Goal: Task Accomplishment & Management: Manage account settings

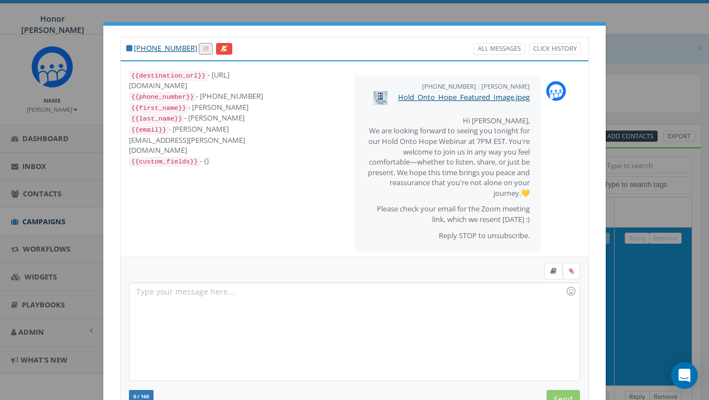
select select
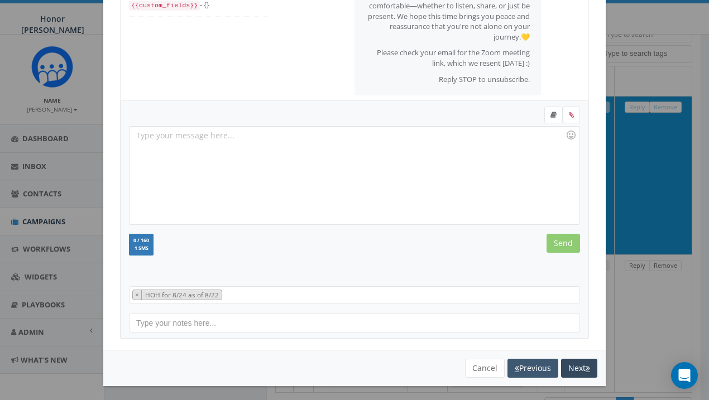
scroll to position [156, 0]
click at [486, 367] on button "Cancel" at bounding box center [485, 369] width 40 height 19
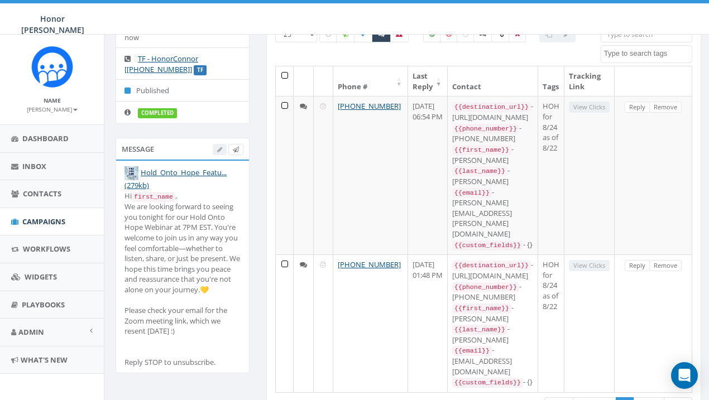
click at [47, 217] on span "Campaigns" at bounding box center [43, 222] width 43 height 10
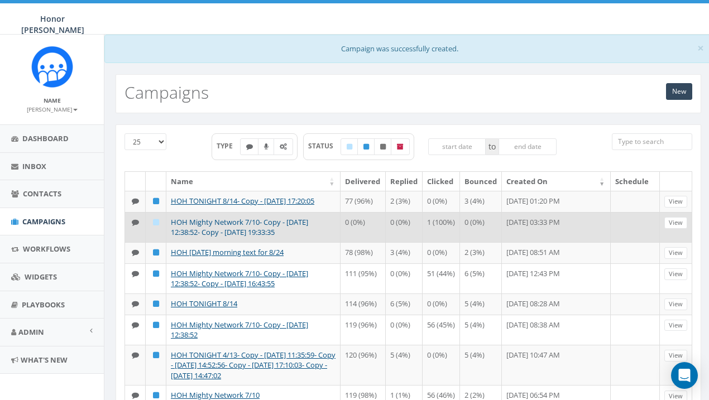
click at [269, 222] on link "HOH Mighty Network 7/10- Copy - [DATE] 12:38:52- Copy - [DATE] 19:33:35" at bounding box center [239, 227] width 137 height 21
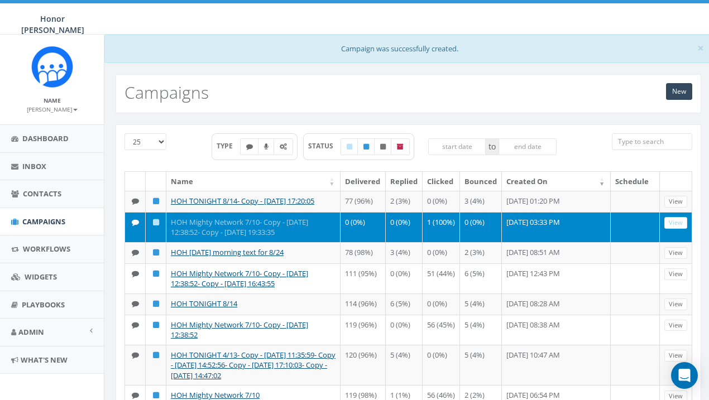
click at [262, 232] on link "HOH Mighty Network 7/10- Copy - [DATE] 12:38:52- Copy - [DATE] 19:33:35" at bounding box center [239, 227] width 137 height 21
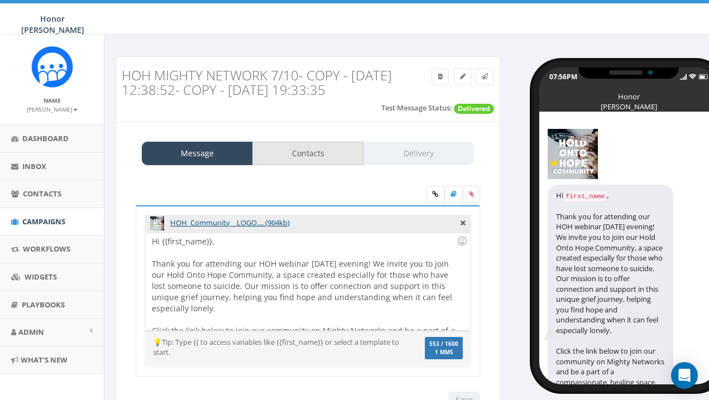
click at [305, 155] on link "Contacts" at bounding box center [307, 153] width 111 height 23
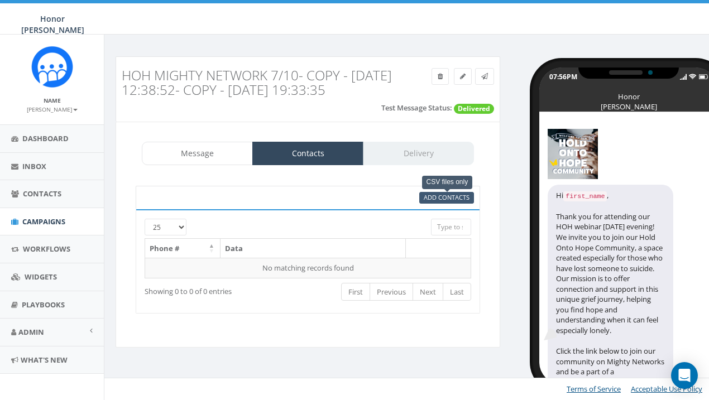
click at [441, 198] on span "Add Contacts" at bounding box center [447, 197] width 46 height 8
select select
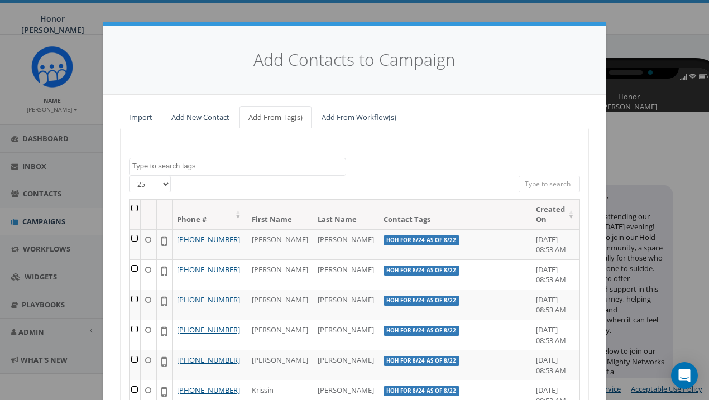
click at [154, 118] on link "Import" at bounding box center [140, 117] width 41 height 23
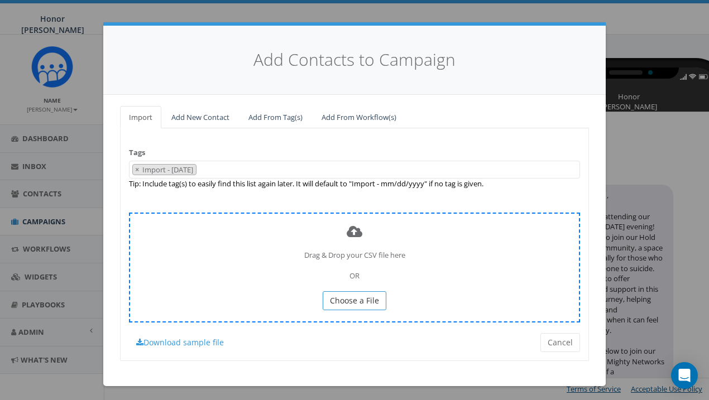
click at [352, 295] on span "Choose a File" at bounding box center [354, 300] width 49 height 11
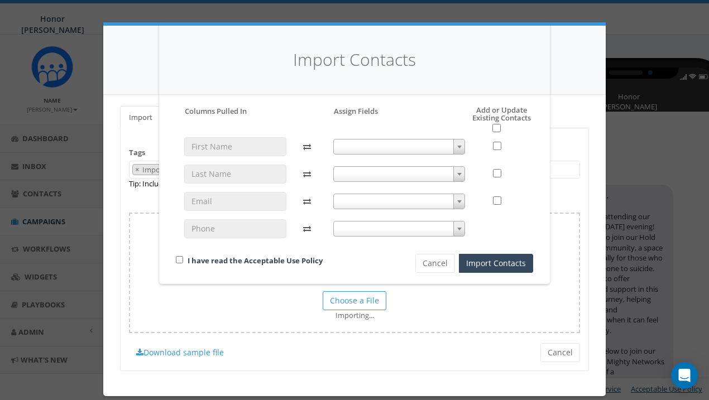
click at [452, 139] on span at bounding box center [399, 147] width 132 height 16
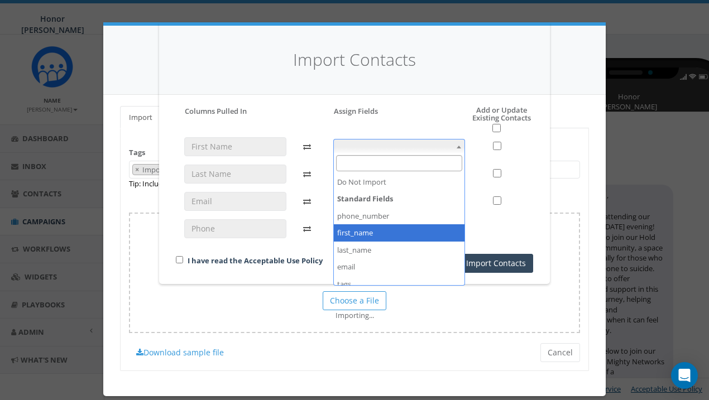
select select "first_name"
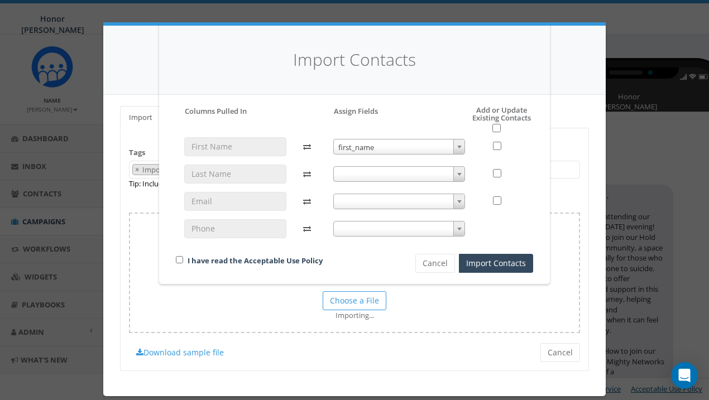
click at [389, 177] on span at bounding box center [399, 174] width 132 height 16
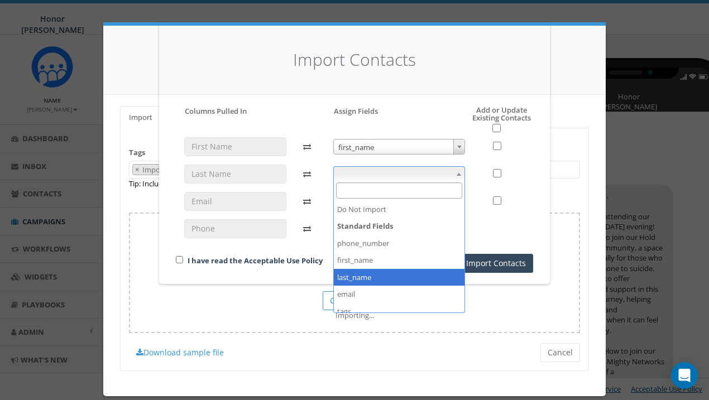
select select "last_name"
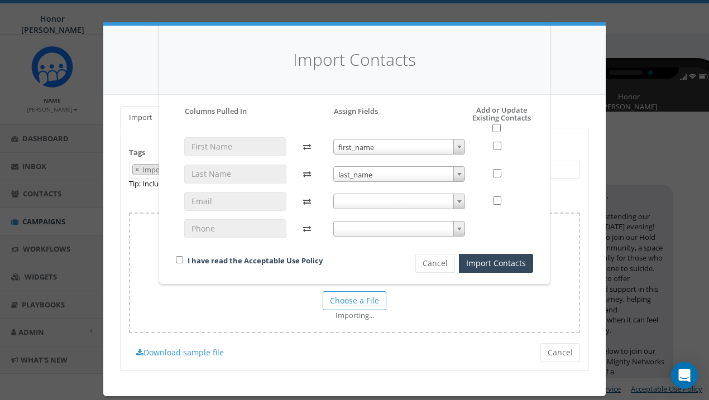
click at [367, 199] on span at bounding box center [399, 202] width 132 height 16
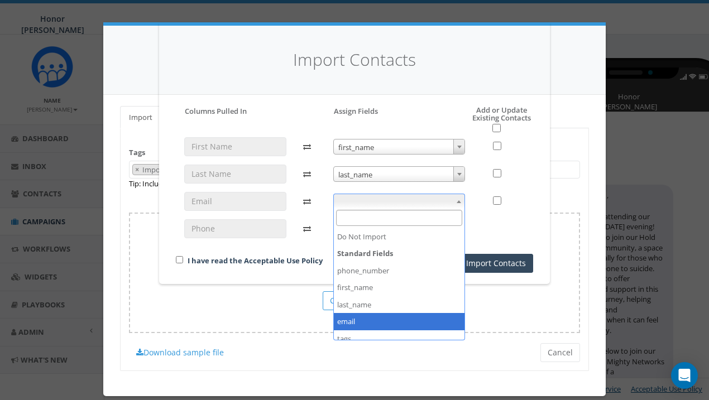
select select "email"
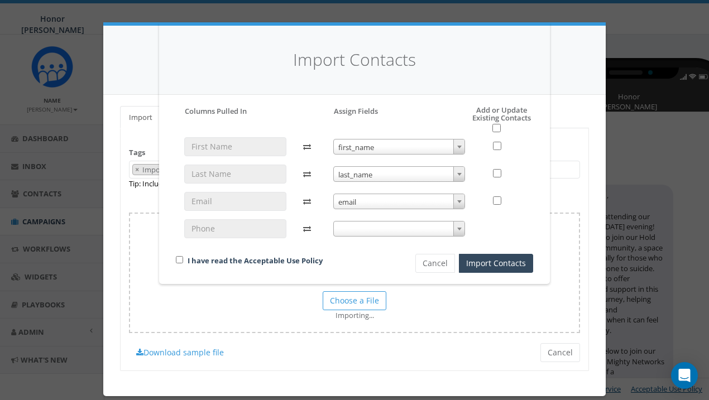
click at [374, 229] on span at bounding box center [399, 229] width 132 height 16
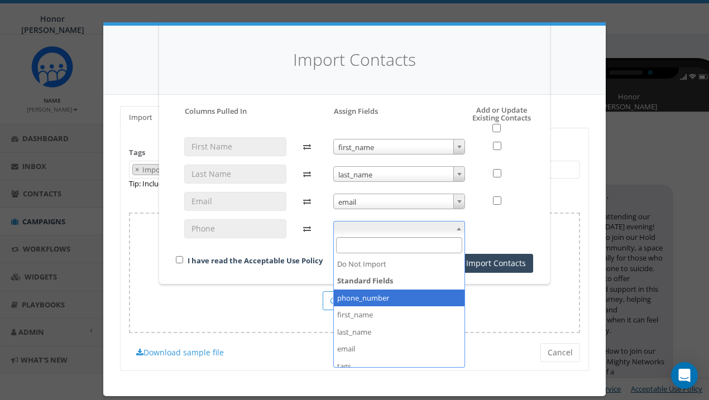
select select "phone_number"
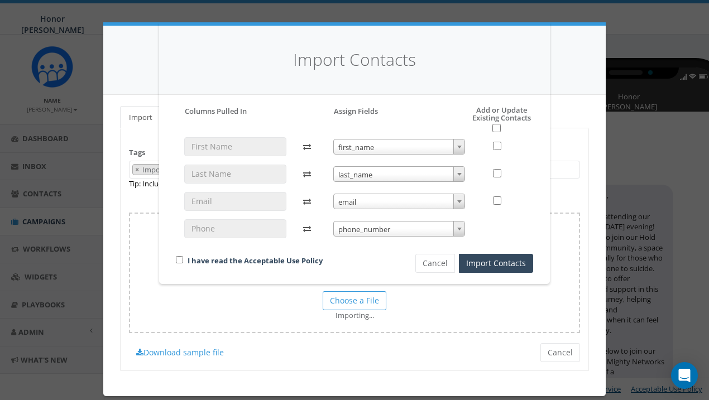
click at [179, 257] on input "checkbox" at bounding box center [179, 259] width 7 height 7
checkbox input "true"
click at [497, 127] on input "checkbox" at bounding box center [496, 128] width 8 height 8
checkbox input "true"
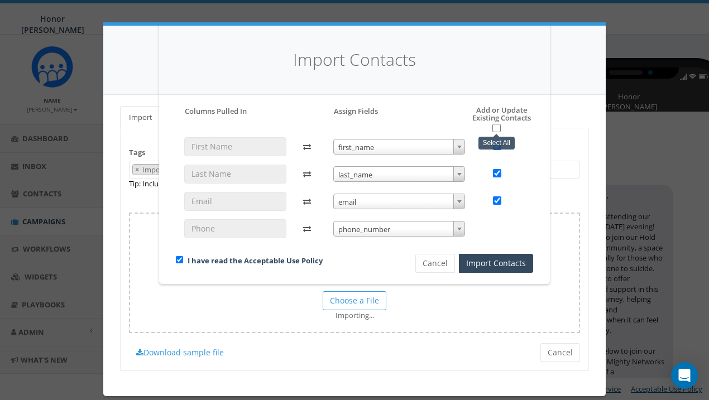
checkbox input "true"
click at [496, 264] on button "Import Contacts" at bounding box center [496, 263] width 74 height 19
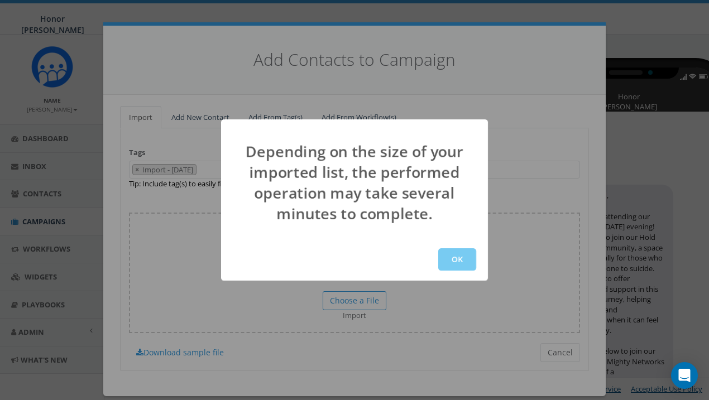
click at [471, 265] on button "OK" at bounding box center [457, 259] width 38 height 22
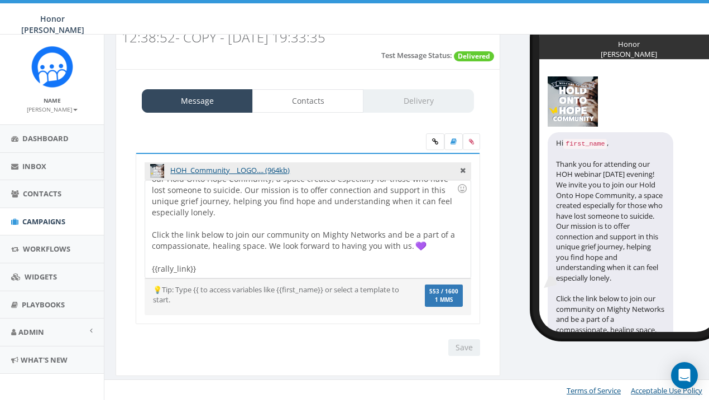
scroll to position [52, 0]
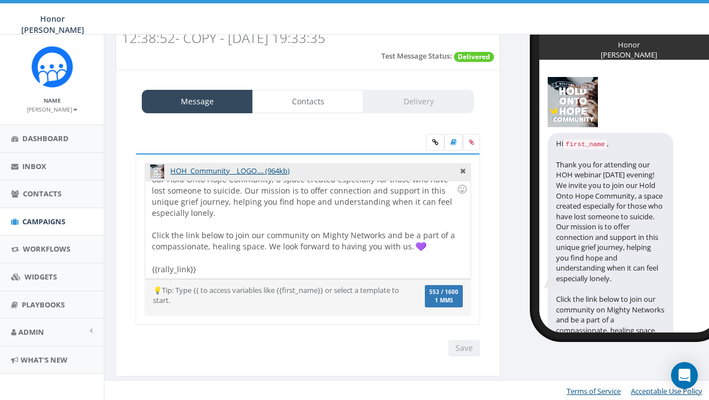
click at [286, 257] on div at bounding box center [304, 258] width 305 height 11
click at [317, 103] on link "Contacts" at bounding box center [307, 101] width 111 height 23
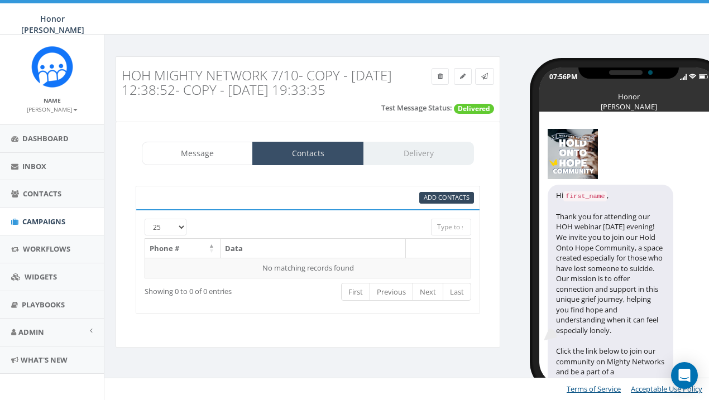
scroll to position [0, 0]
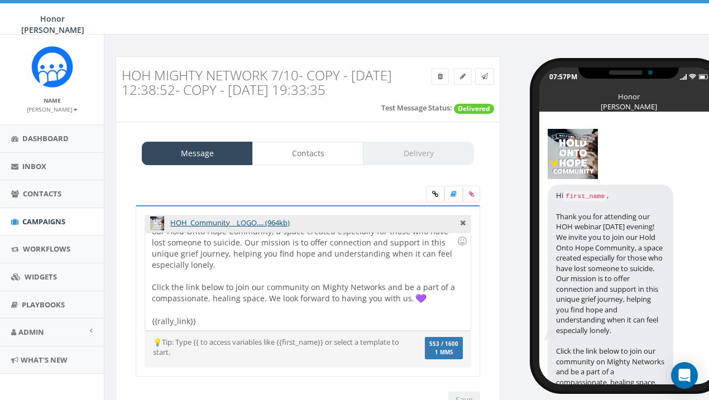
scroll to position [44, 0]
click at [312, 167] on div "Message Contacts Delivery HOH_Community__LOGO.... (964kb) Hi {{first_name}}, Th…" at bounding box center [308, 276] width 385 height 308
click at [320, 154] on link "Contacts" at bounding box center [307, 153] width 111 height 23
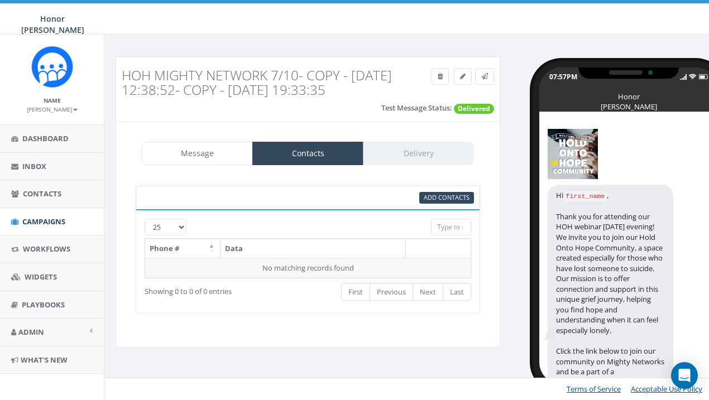
scroll to position [0, 0]
click at [465, 79] on icon at bounding box center [463, 76] width 6 height 7
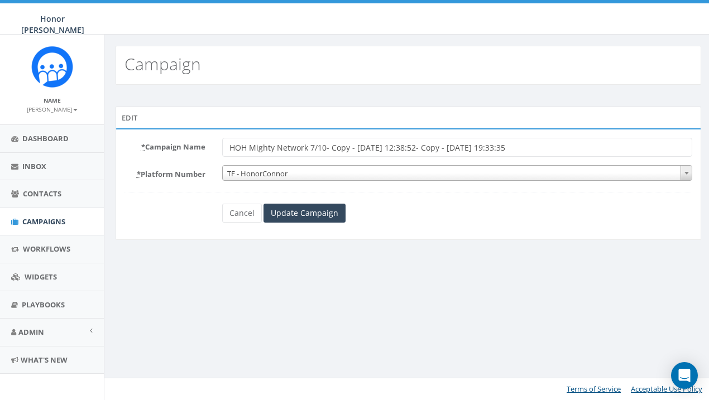
drag, startPoint x: 535, startPoint y: 142, endPoint x: 324, endPoint y: 148, distance: 210.6
click at [324, 148] on input "HOH Mighty Network 7/10- Copy - [DATE] 12:38:52- Copy - [DATE] 19:33:35" at bounding box center [457, 147] width 471 height 19
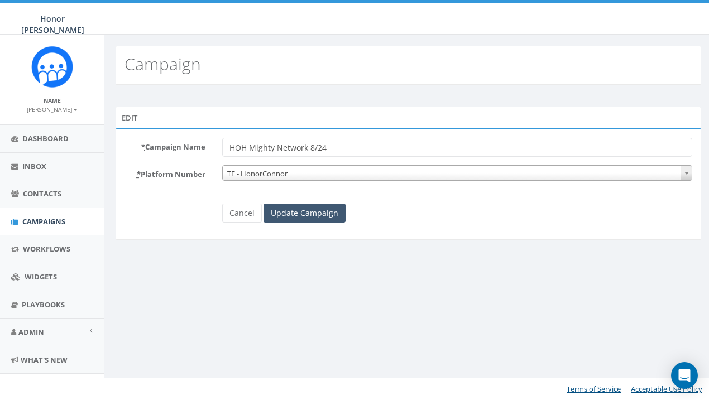
type input "HOH Mighty Network 8/24"
click at [328, 213] on input "Update Campaign" at bounding box center [305, 213] width 82 height 19
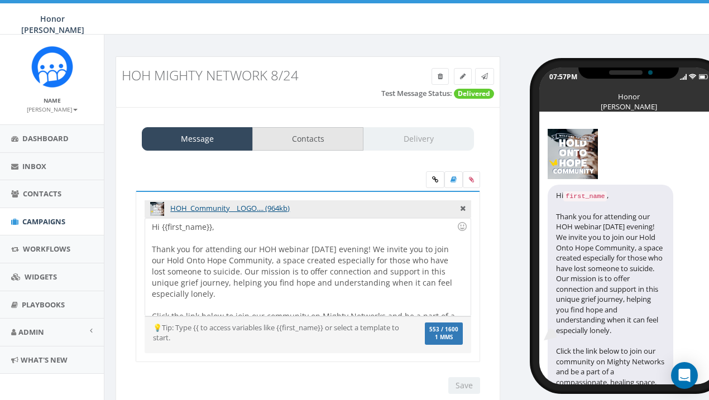
click at [336, 135] on link "Contacts" at bounding box center [307, 138] width 111 height 23
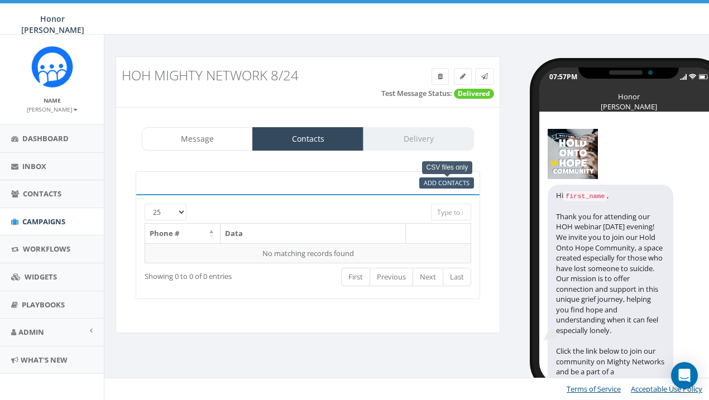
click at [449, 183] on span "Add Contacts" at bounding box center [447, 183] width 46 height 8
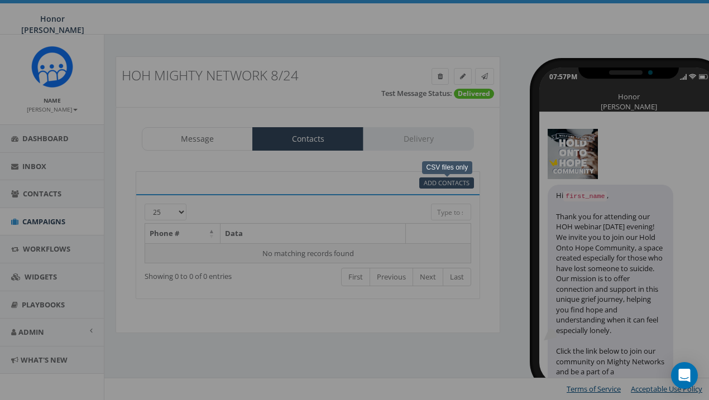
select select
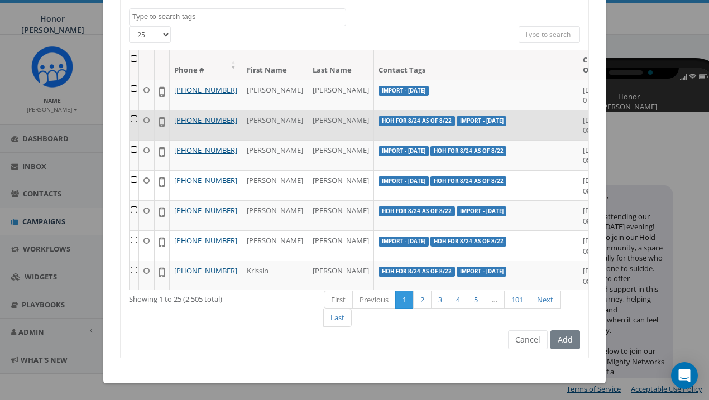
scroll to position [120, 0]
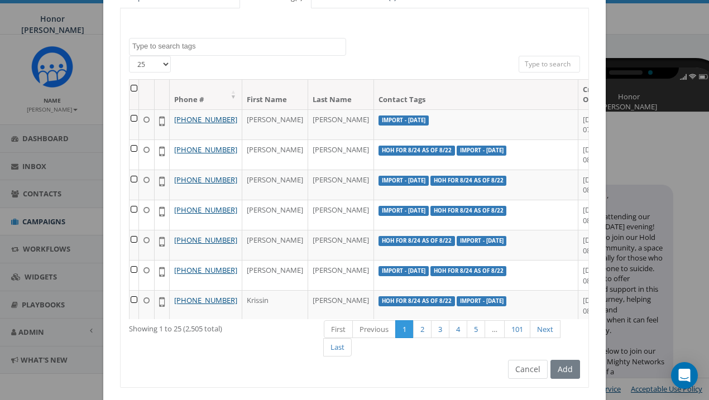
click at [534, 376] on button "Cancel" at bounding box center [528, 369] width 40 height 19
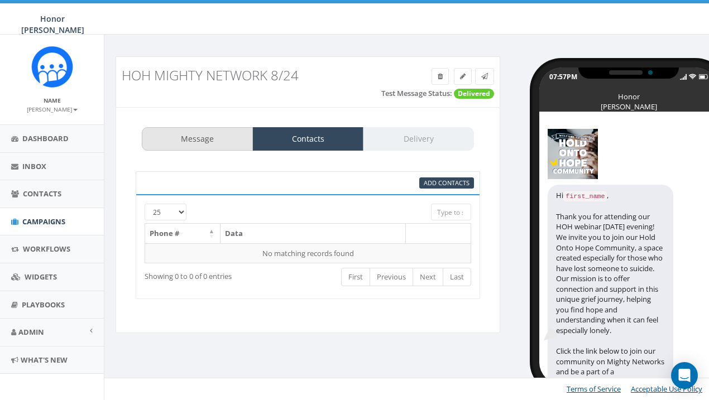
click at [236, 128] on link "Message" at bounding box center [197, 138] width 111 height 23
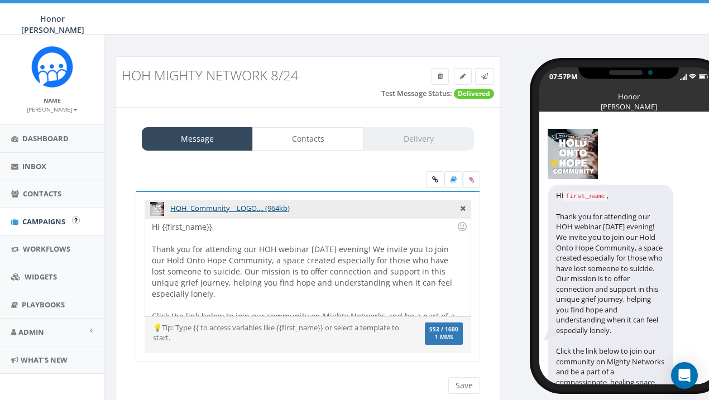
click at [50, 226] on link "Campaigns" at bounding box center [52, 221] width 104 height 27
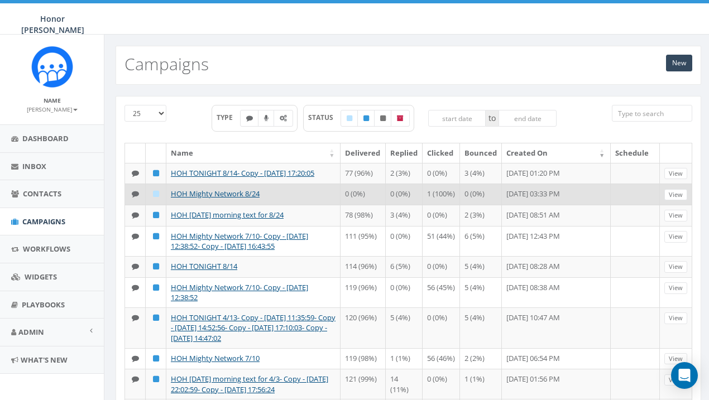
click at [234, 199] on td "HOH Mighty Network 8/24" at bounding box center [253, 194] width 174 height 21
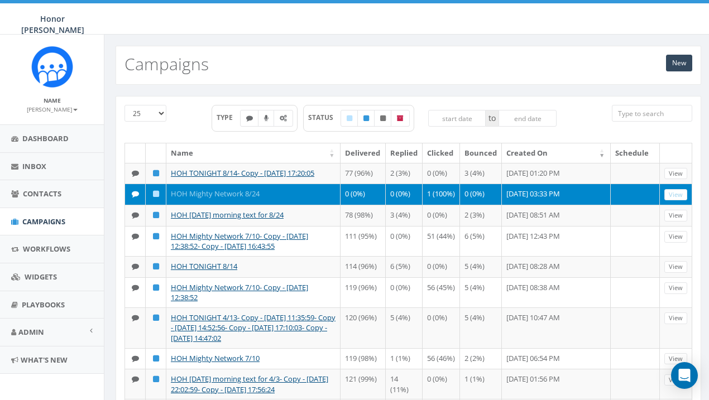
click at [201, 193] on link "HOH Mighty Network 8/24" at bounding box center [215, 194] width 89 height 10
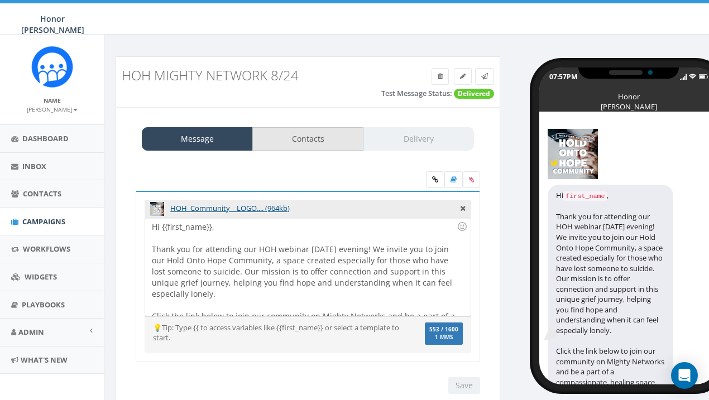
click at [324, 139] on link "Contacts" at bounding box center [307, 138] width 111 height 23
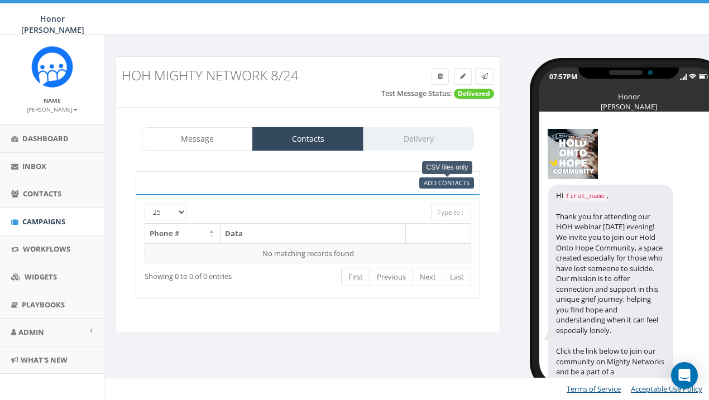
click at [456, 179] on span "Add Contacts" at bounding box center [447, 183] width 46 height 8
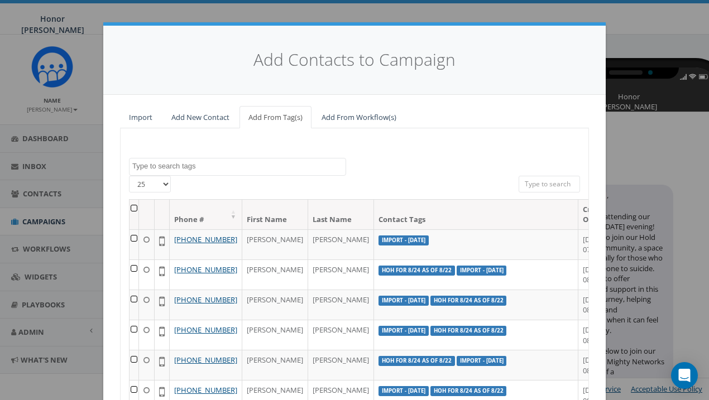
click at [201, 161] on textarea "Search" at bounding box center [238, 166] width 213 height 10
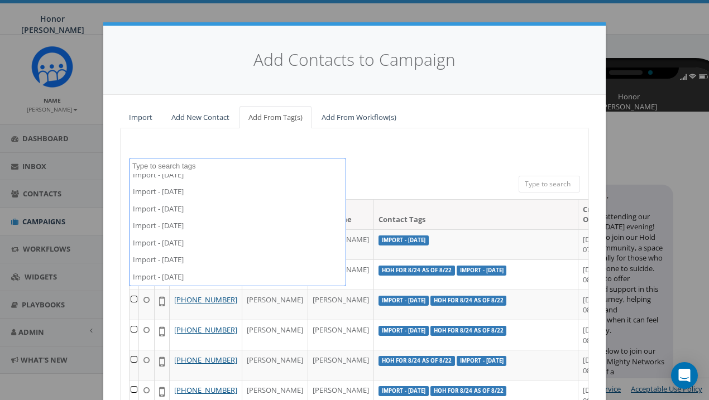
scroll to position [7221, 0]
select select "Import - 08/24/2025"
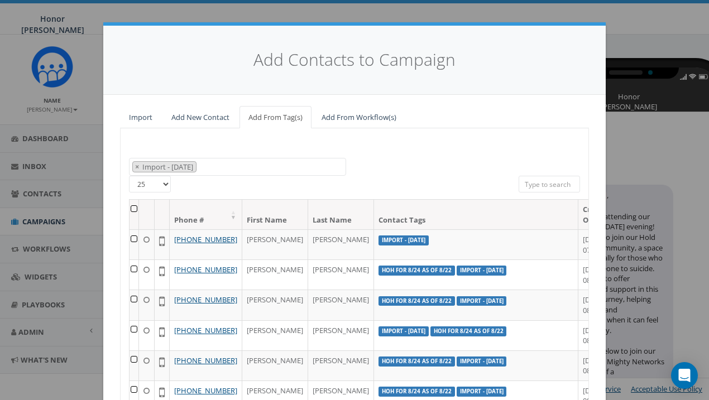
click at [132, 208] on th at bounding box center [134, 215] width 9 height 30
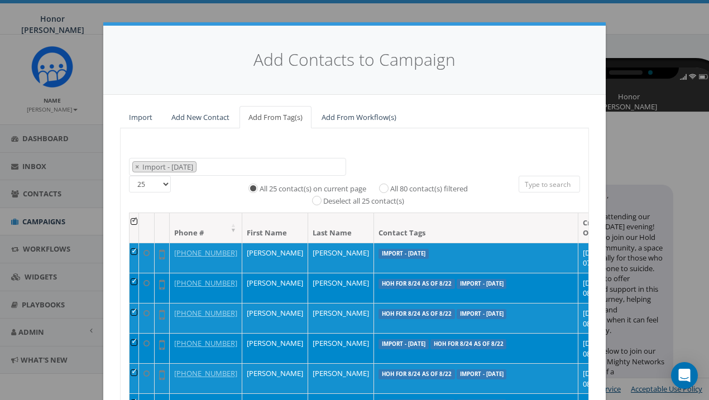
click at [264, 161] on span "× Import - 08/24/2025" at bounding box center [237, 167] width 217 height 18
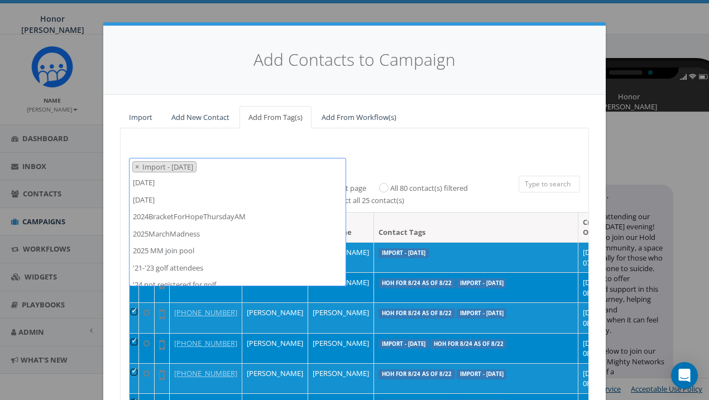
scroll to position [7243, 0]
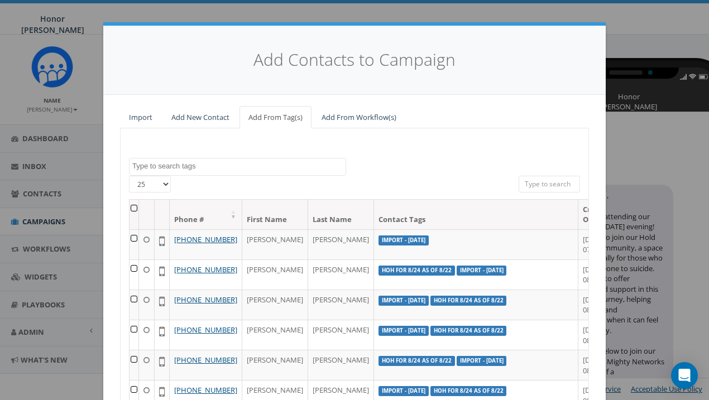
click at [135, 209] on th at bounding box center [134, 215] width 9 height 30
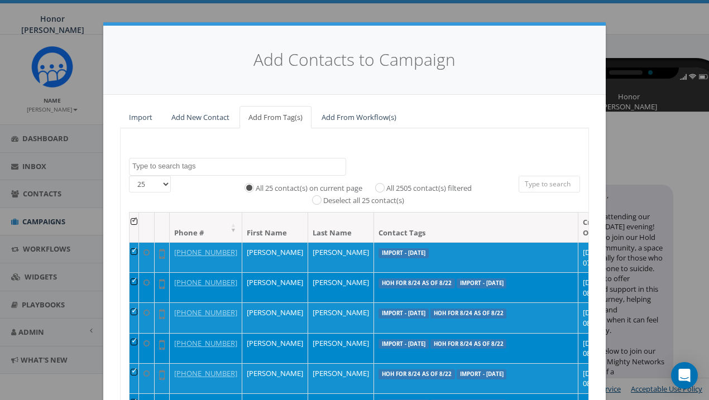
click at [137, 217] on th at bounding box center [134, 228] width 9 height 30
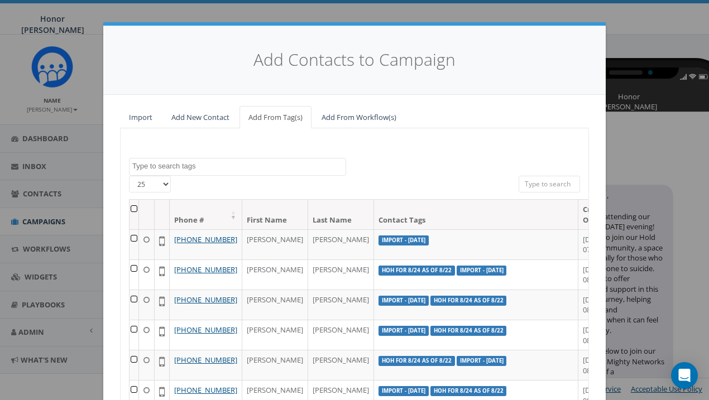
click at [171, 168] on textarea "Search" at bounding box center [238, 166] width 213 height 10
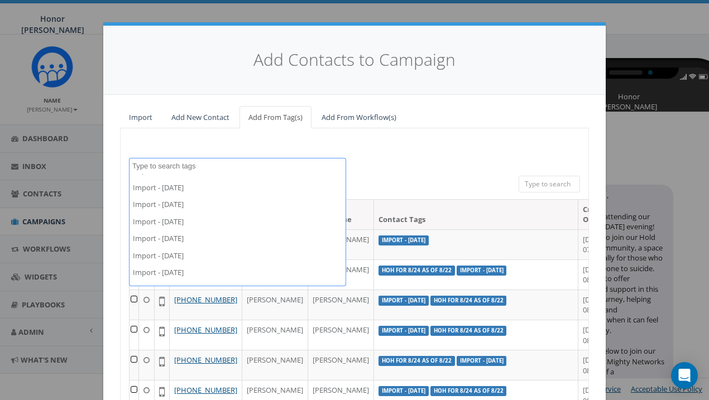
select select "Import - 08/24/2025"
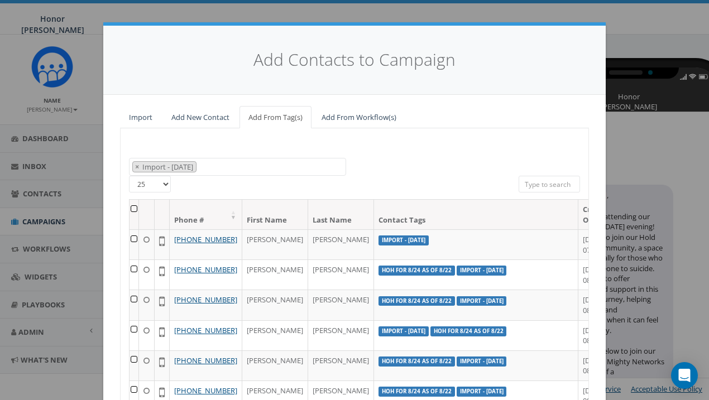
click at [133, 208] on th at bounding box center [134, 215] width 9 height 30
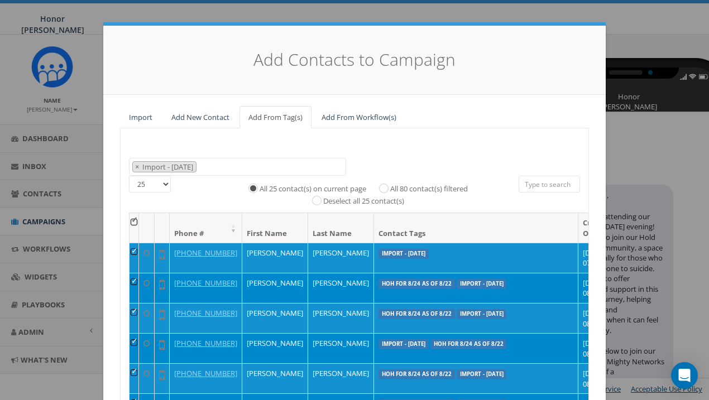
click at [384, 186] on input "All 80 contact(s) filtered" at bounding box center [386, 187] width 7 height 7
radio input "true"
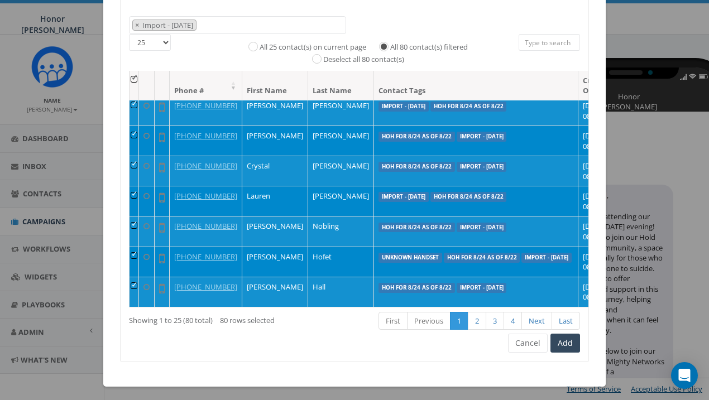
scroll to position [141, 0]
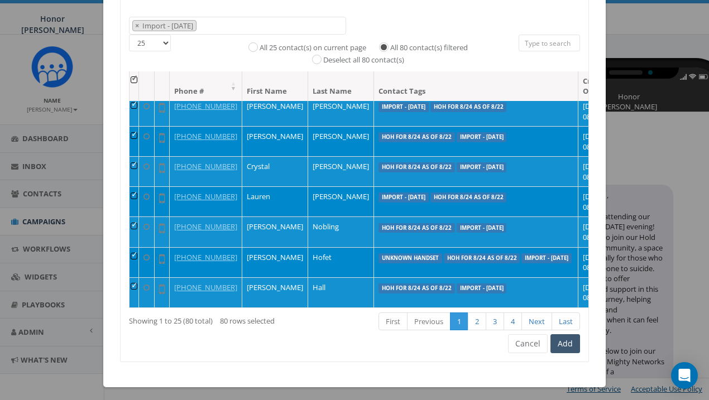
click at [570, 348] on button "Add" at bounding box center [566, 343] width 30 height 19
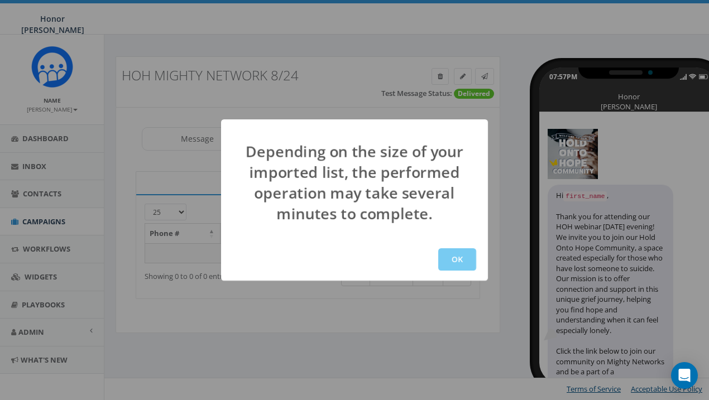
click at [458, 255] on button "OK" at bounding box center [457, 259] width 38 height 22
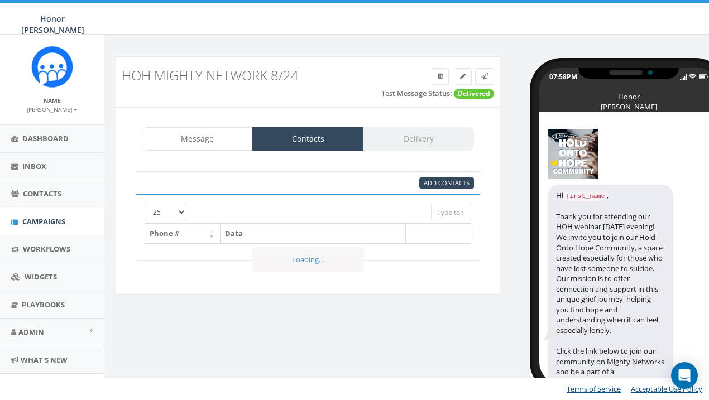
select select
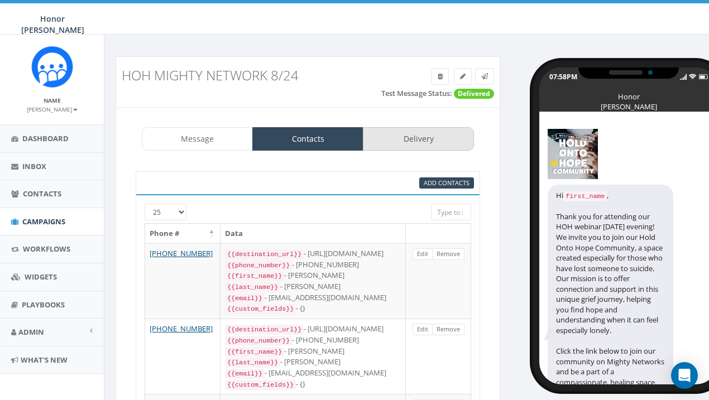
click at [424, 135] on link "Delivery" at bounding box center [418, 138] width 111 height 23
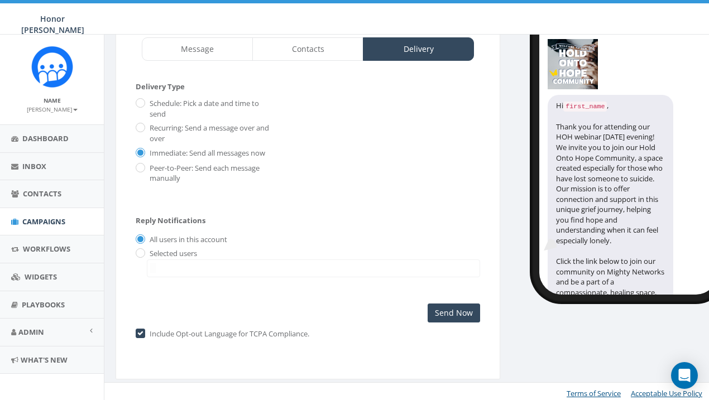
scroll to position [89, 0]
